Goal: Go to known website: Access a specific website the user already knows

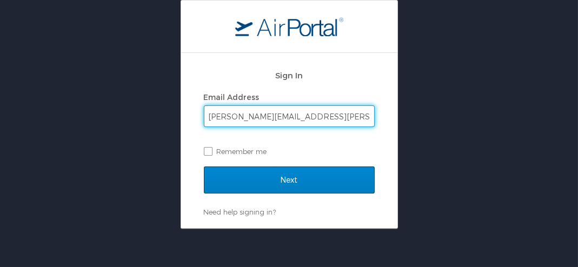
type input "[PERSON_NAME][EMAIL_ADDRESS][PERSON_NAME][DOMAIN_NAME]"
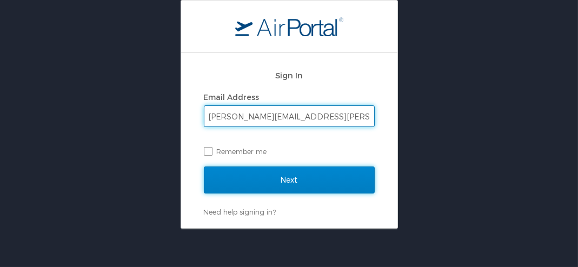
click at [253, 175] on input "Next" at bounding box center [289, 180] width 171 height 27
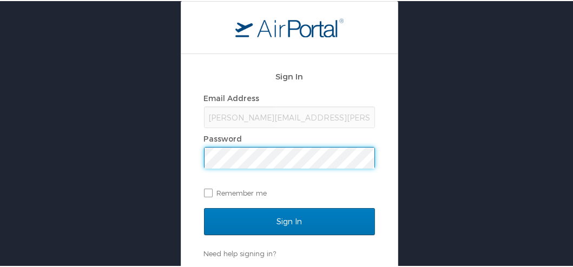
click at [204, 207] on input "Sign In" at bounding box center [289, 220] width 171 height 27
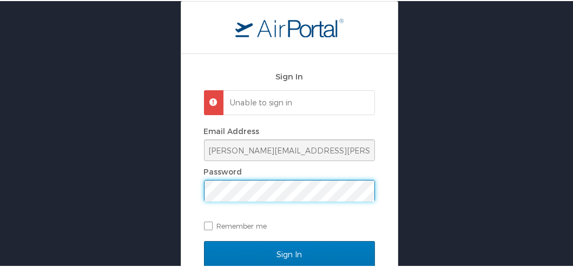
click at [204, 240] on input "Sign In" at bounding box center [289, 253] width 171 height 27
click at [182, 180] on div "Sign In Unable to sign in Email Address [PERSON_NAME][EMAIL_ADDRESS][PERSON_NAM…" at bounding box center [289, 184] width 216 height 263
click at [204, 240] on input "Sign In" at bounding box center [289, 253] width 171 height 27
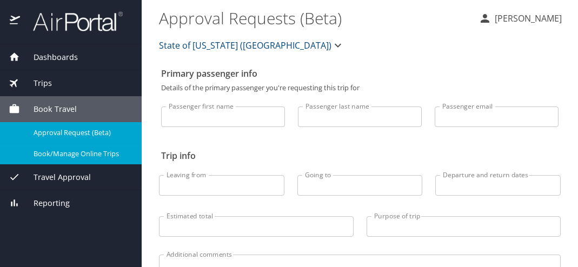
click at [63, 158] on span "Book/Manage Online Trips" at bounding box center [81, 154] width 95 height 10
